Goal: Navigation & Orientation: Find specific page/section

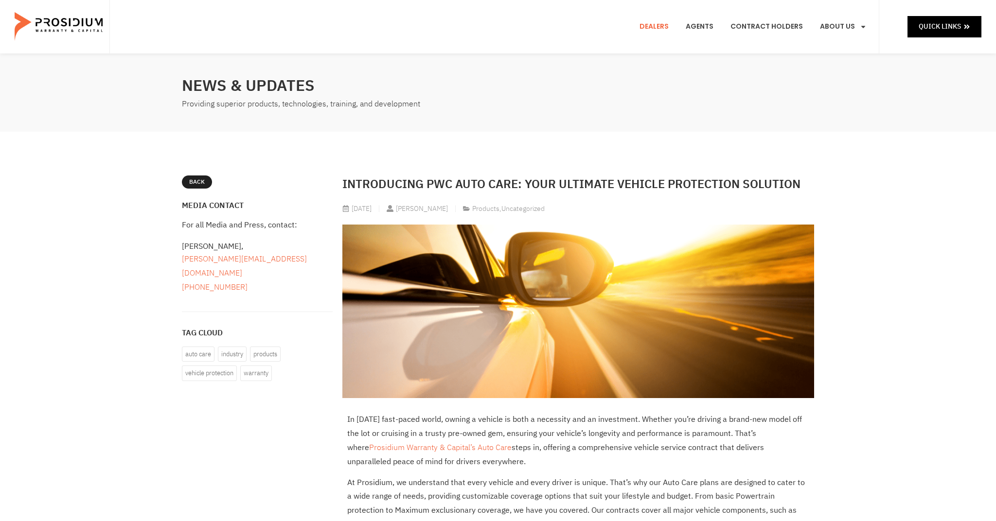
click at [653, 27] on link "Dealers" at bounding box center [654, 27] width 44 height 36
click at [61, 18] on img at bounding box center [60, 26] width 90 height 49
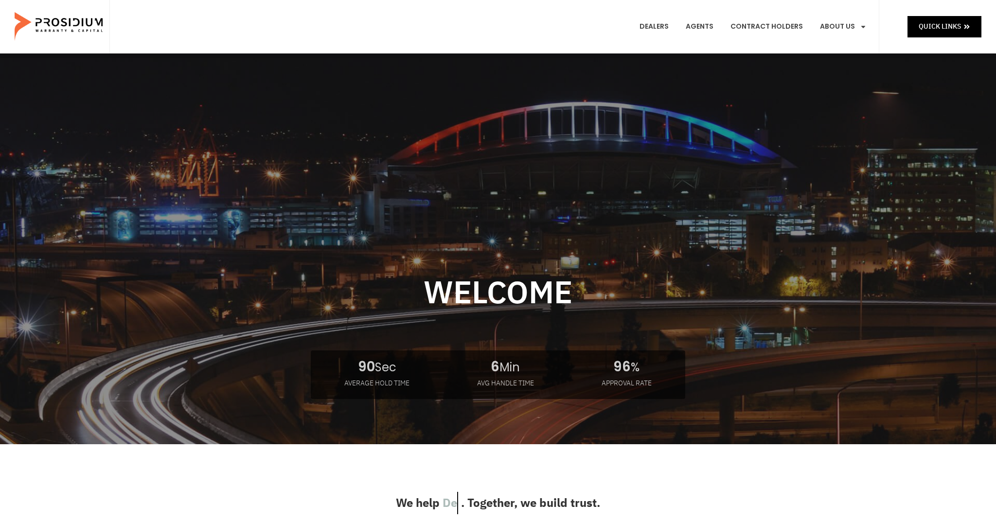
click at [662, 27] on link "Dealers" at bounding box center [654, 27] width 44 height 36
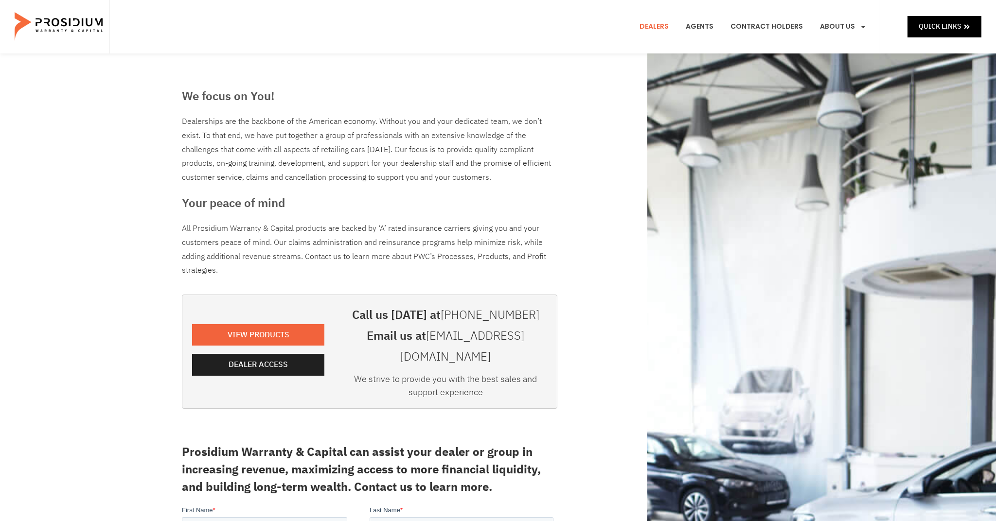
click at [835, 61] on link "Products" at bounding box center [860, 71] width 95 height 21
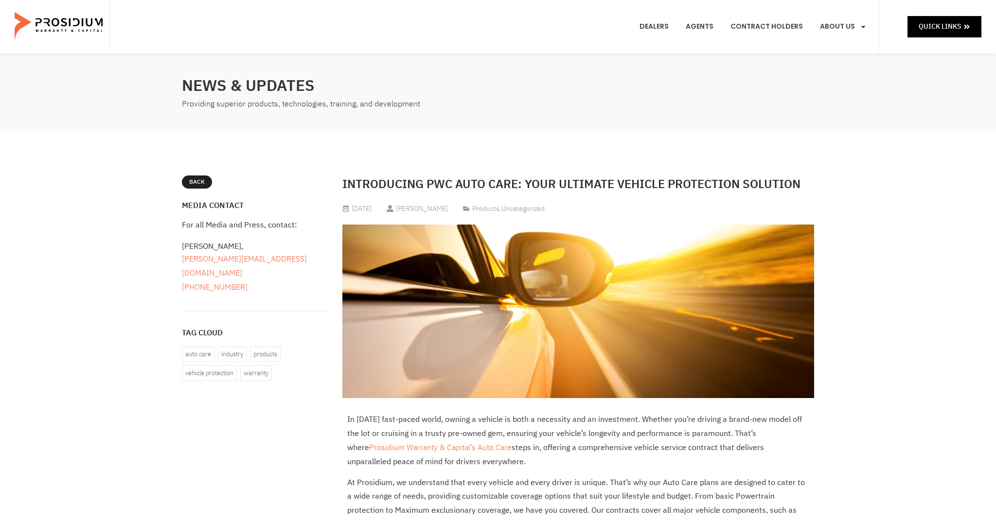
click at [73, 28] on img at bounding box center [60, 26] width 90 height 49
